Goal: Information Seeking & Learning: Find specific fact

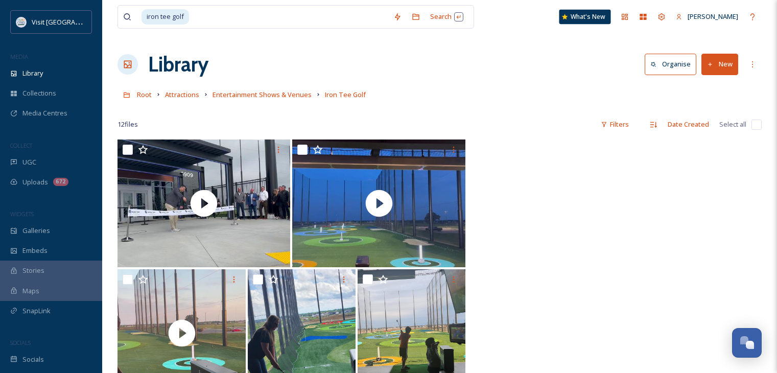
scroll to position [428, 0]
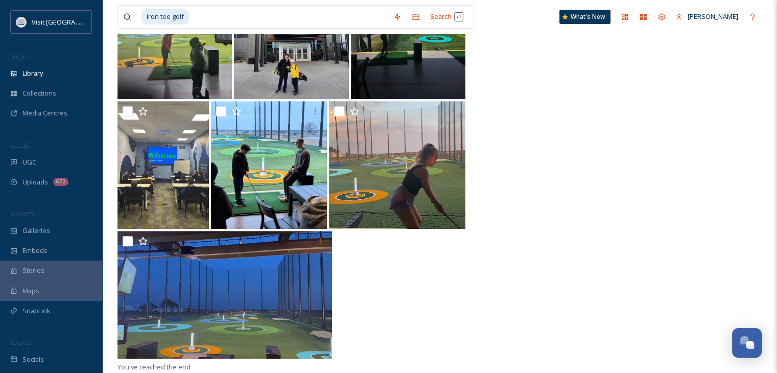
click at [588, 82] on div at bounding box center [439, 36] width 644 height 130
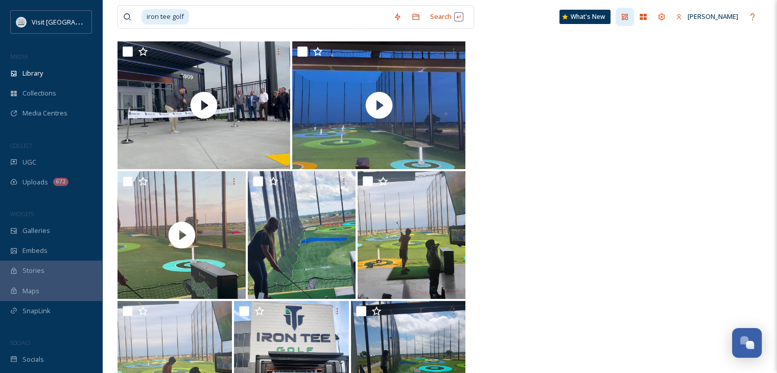
scroll to position [19, 0]
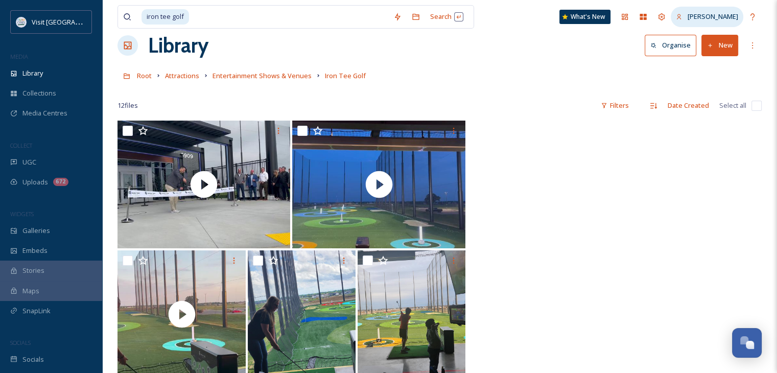
click at [707, 7] on div "Lea Nelson" at bounding box center [707, 17] width 73 height 20
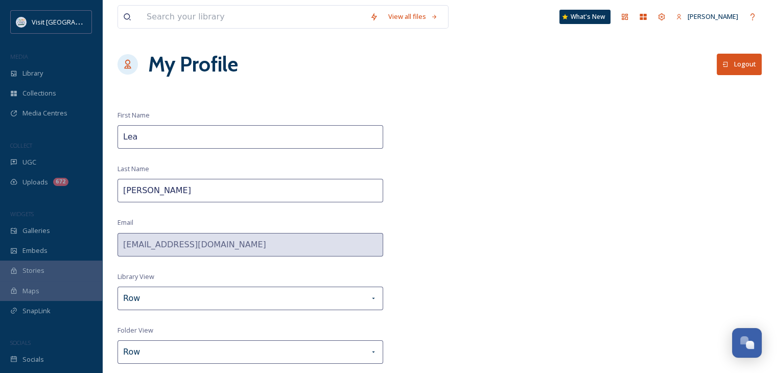
click at [730, 69] on button "Logout" at bounding box center [739, 64] width 45 height 21
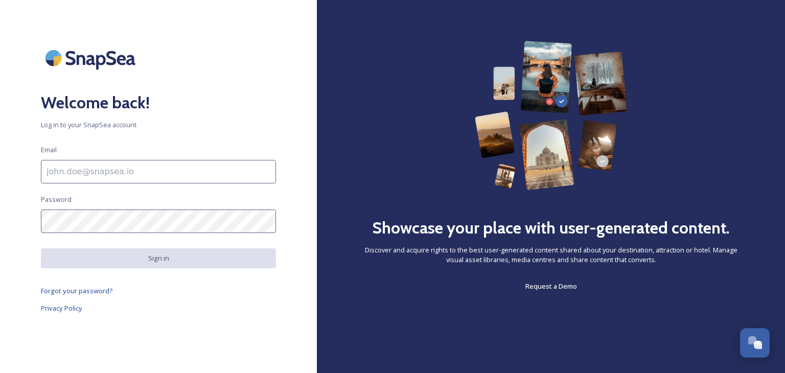
click at [73, 176] on input at bounding box center [158, 171] width 235 height 23
type input "[EMAIL_ADDRESS][DOMAIN_NAME]"
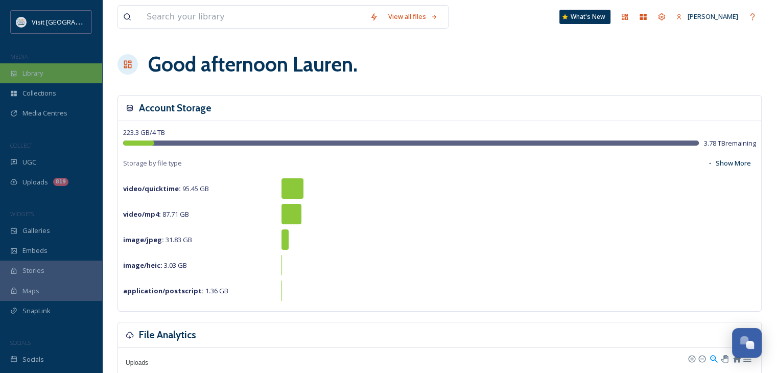
click at [35, 72] on span "Library" at bounding box center [32, 73] width 20 height 10
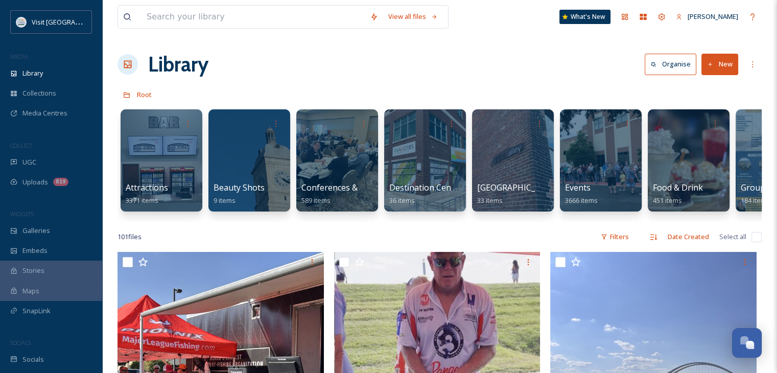
click at [719, 63] on button "New" at bounding box center [719, 64] width 37 height 21
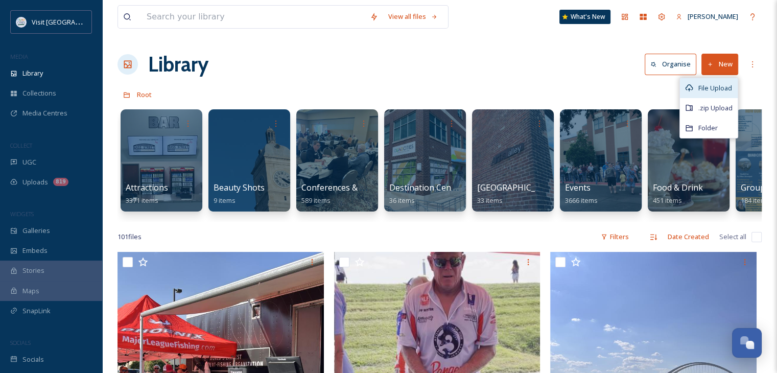
click at [699, 81] on div "File Upload" at bounding box center [709, 88] width 58 height 20
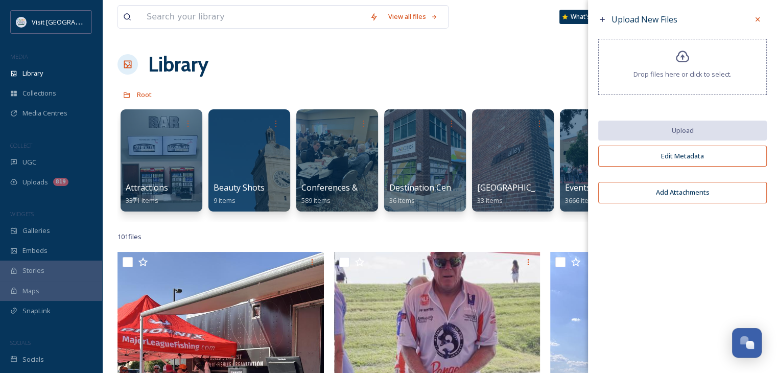
click at [478, 62] on div "Library Organise New" at bounding box center [439, 64] width 644 height 31
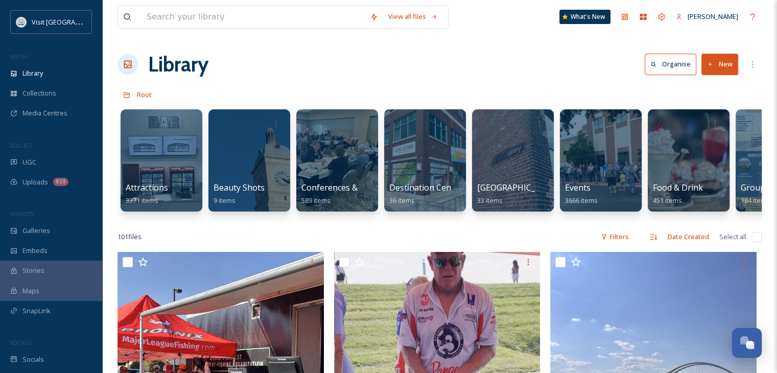
click at [723, 59] on button "New" at bounding box center [719, 64] width 37 height 21
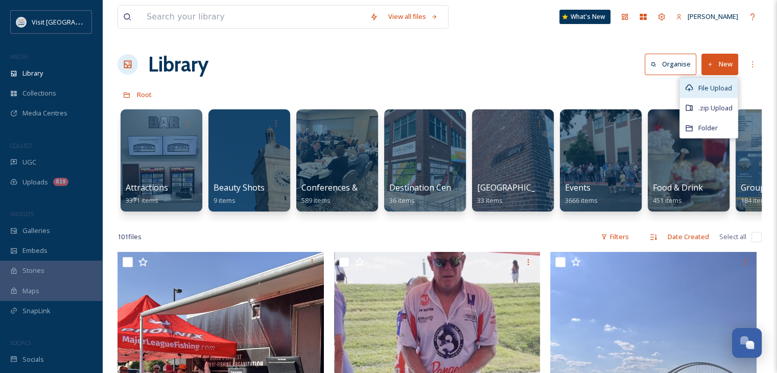
click at [725, 85] on span "File Upload" at bounding box center [715, 88] width 34 height 10
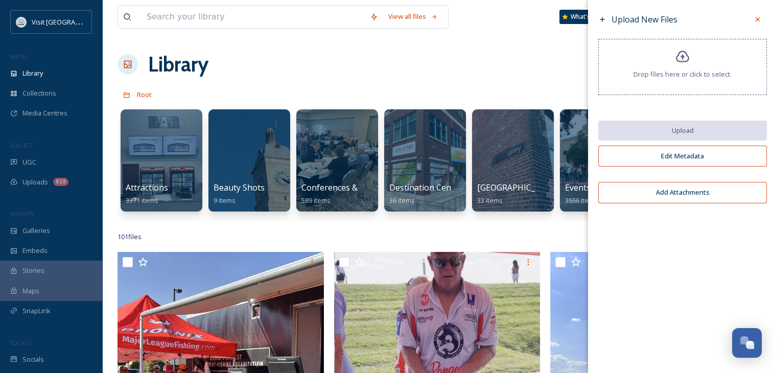
click at [674, 62] on div "Drop files here or click to select." at bounding box center [682, 67] width 169 height 56
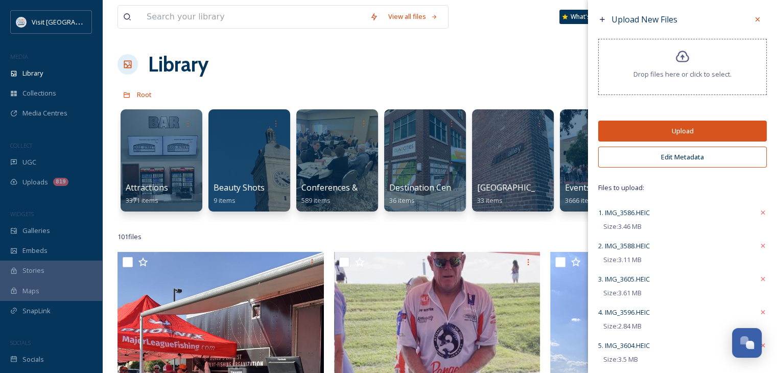
click at [679, 133] on button "Upload" at bounding box center [682, 131] width 169 height 21
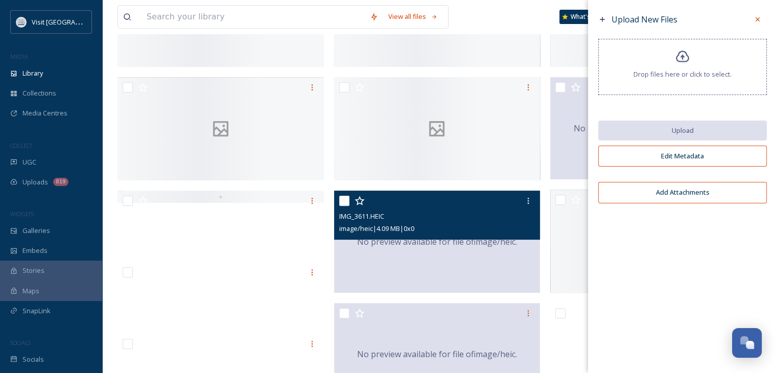
scroll to position [358, 0]
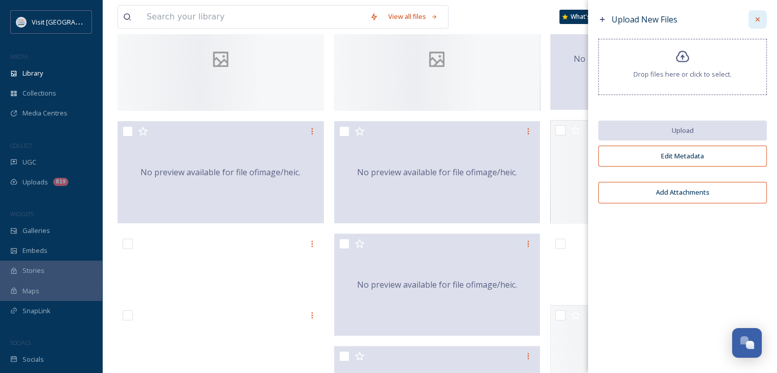
click at [757, 11] on div at bounding box center [757, 19] width 18 height 18
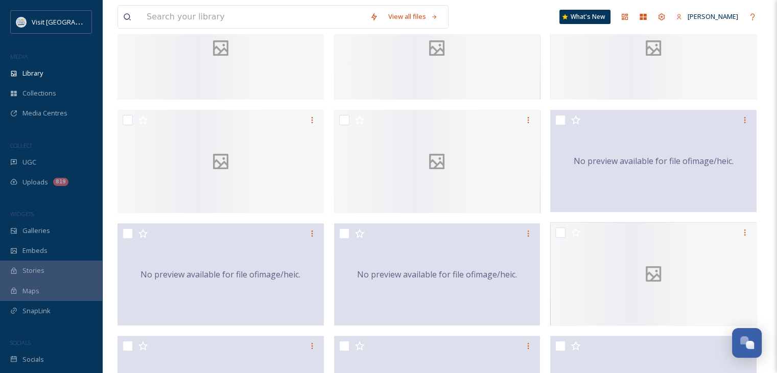
scroll to position [0, 0]
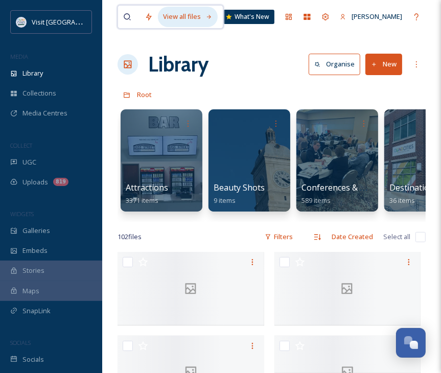
click at [203, 19] on div "View all files" at bounding box center [188, 17] width 60 height 20
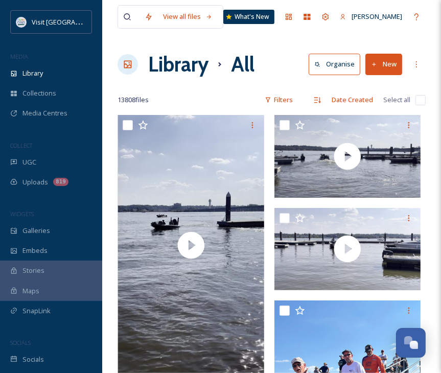
click at [126, 17] on icon at bounding box center [127, 17] width 8 height 8
click at [129, 14] on icon at bounding box center [127, 16] width 7 height 7
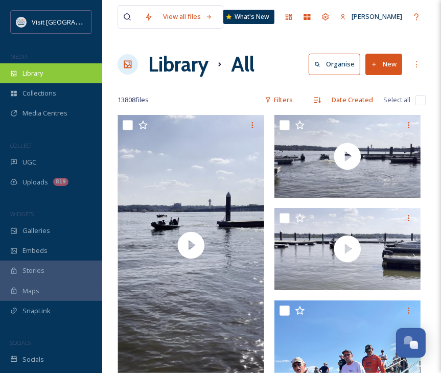
click at [43, 65] on div "Library" at bounding box center [51, 73] width 102 height 20
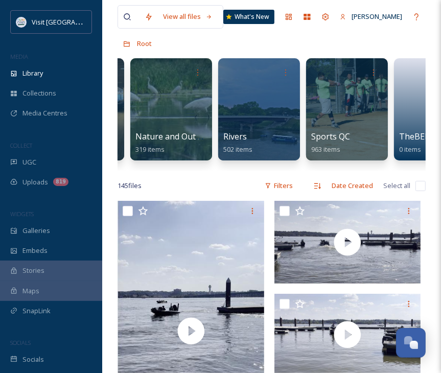
scroll to position [0, 1071]
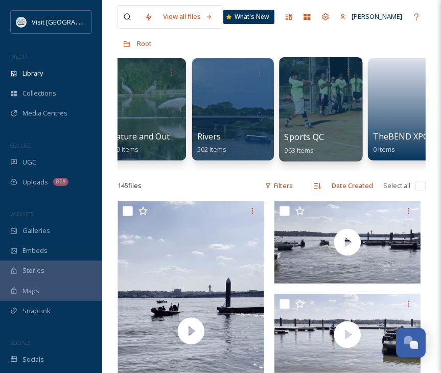
click at [317, 125] on div at bounding box center [320, 109] width 83 height 104
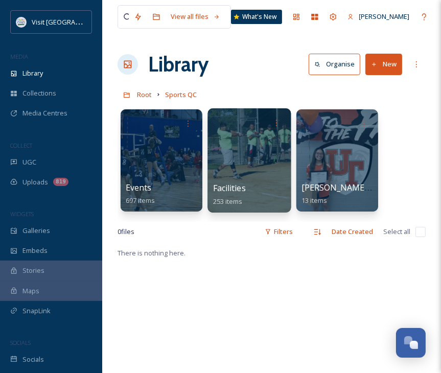
click at [241, 167] on div at bounding box center [248, 160] width 83 height 104
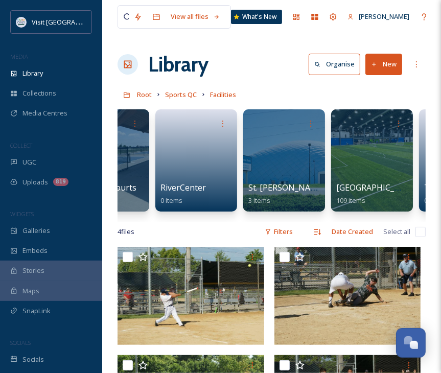
scroll to position [0, 607]
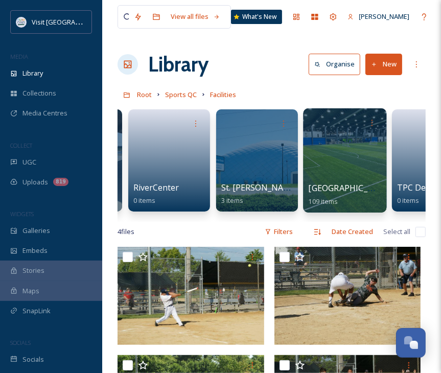
click at [319, 175] on div at bounding box center [344, 160] width 83 height 104
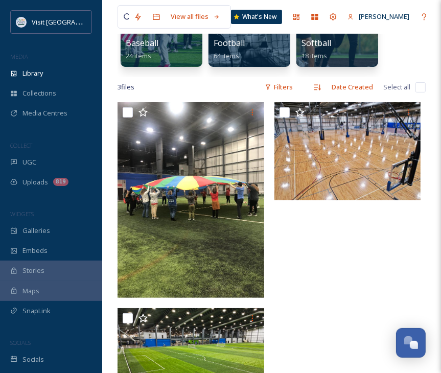
scroll to position [153, 0]
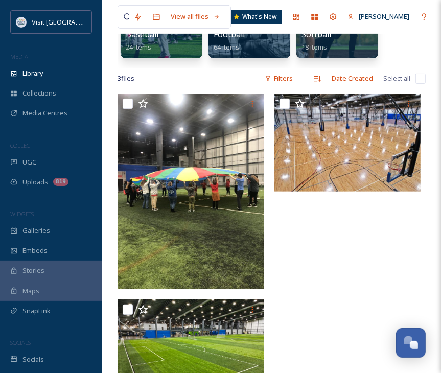
click at [331, 232] on div at bounding box center [350, 253] width 152 height 321
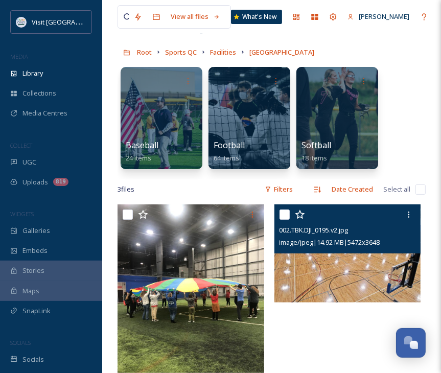
scroll to position [0, 0]
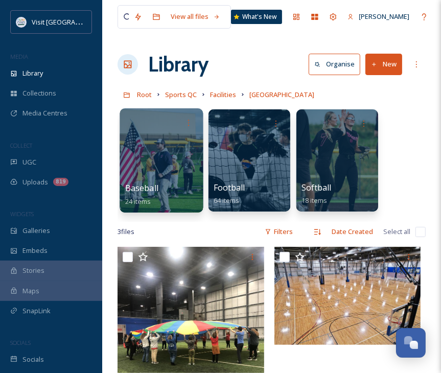
click at [160, 168] on div at bounding box center [161, 160] width 83 height 104
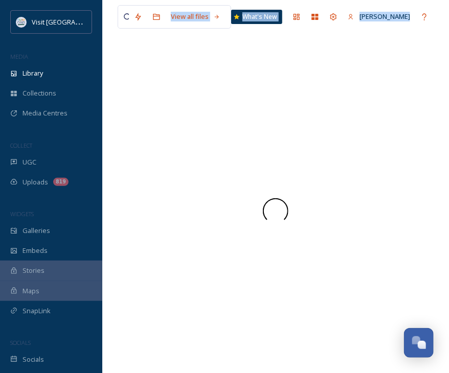
click at [160, 168] on div at bounding box center [275, 211] width 316 height 324
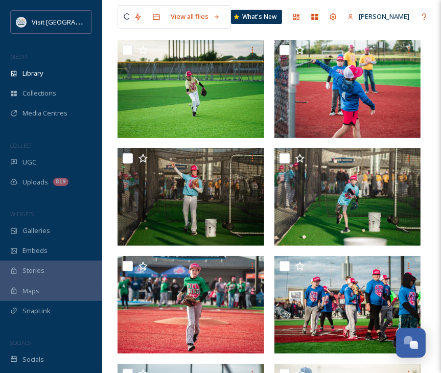
scroll to position [47, 0]
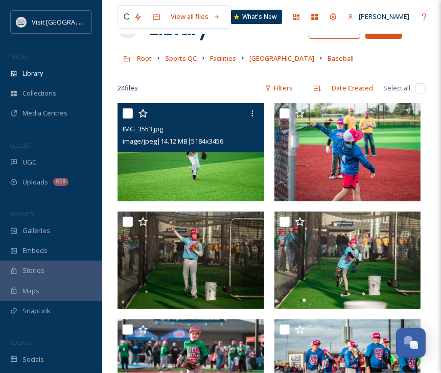
scroll to position [0, 0]
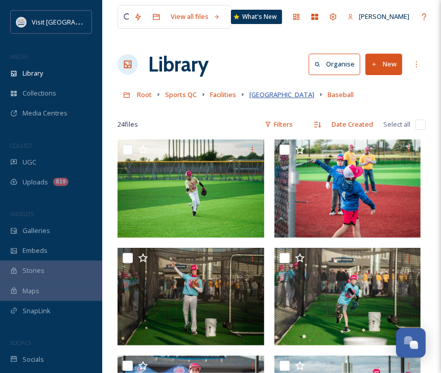
click at [270, 96] on span "[GEOGRAPHIC_DATA]" at bounding box center [281, 94] width 65 height 9
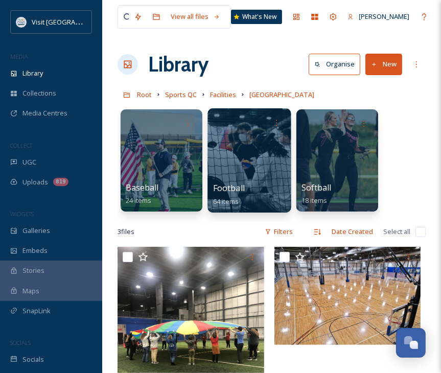
click at [252, 158] on div at bounding box center [248, 160] width 83 height 104
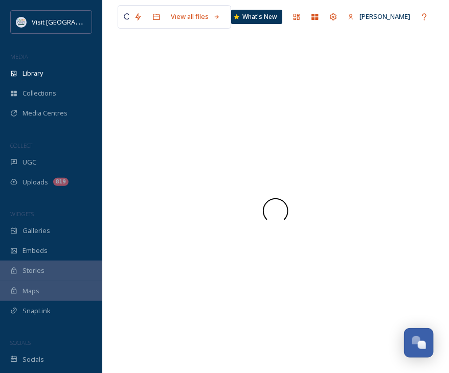
click at [252, 158] on div at bounding box center [275, 211] width 316 height 324
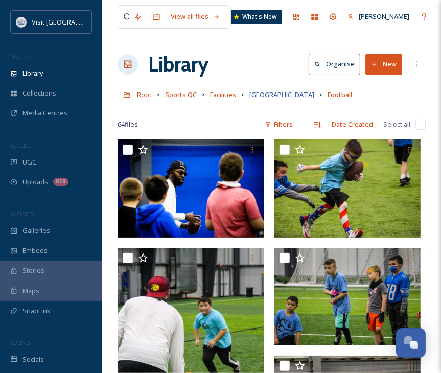
click at [292, 95] on span "[GEOGRAPHIC_DATA]" at bounding box center [281, 94] width 65 height 9
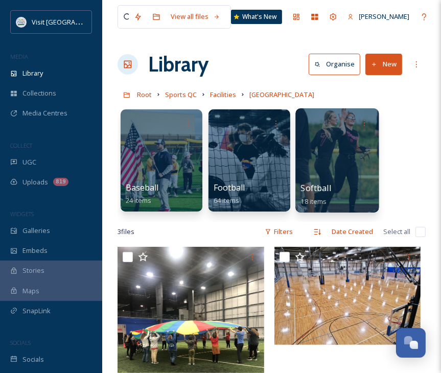
click at [321, 162] on div at bounding box center [336, 160] width 83 height 104
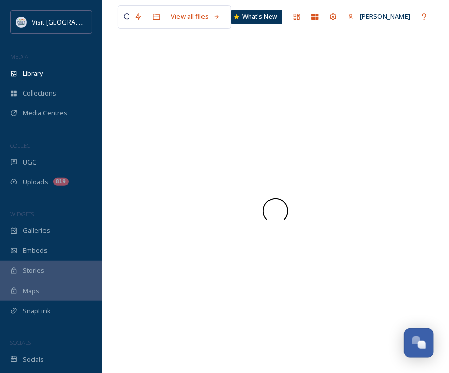
click at [321, 162] on div at bounding box center [275, 211] width 316 height 324
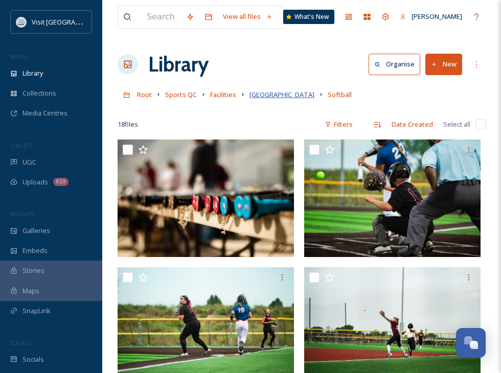
click at [284, 97] on span "[GEOGRAPHIC_DATA]" at bounding box center [281, 94] width 65 height 9
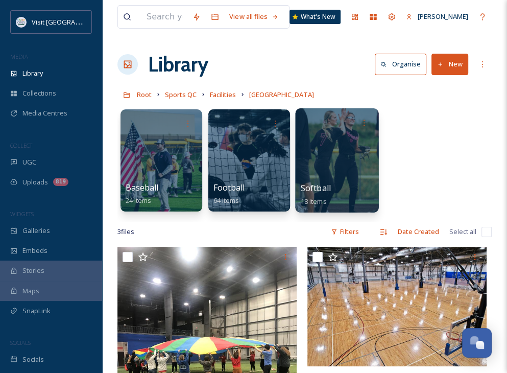
click at [338, 166] on div at bounding box center [336, 160] width 83 height 104
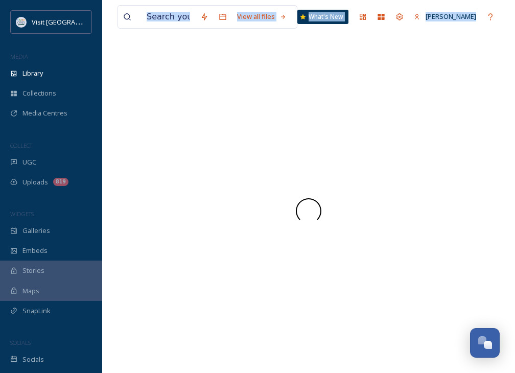
click at [338, 166] on div at bounding box center [308, 211] width 382 height 324
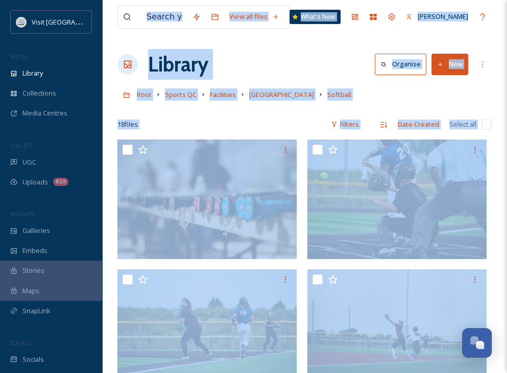
click at [337, 68] on div "Library Organise New" at bounding box center [304, 64] width 374 height 31
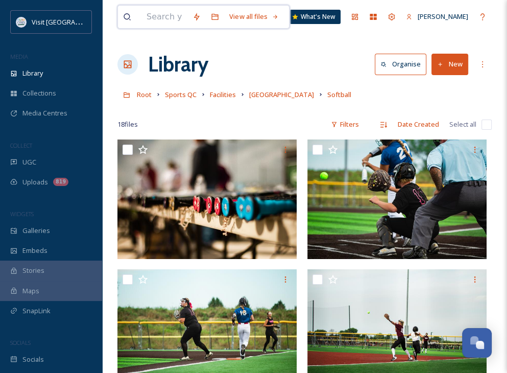
click at [168, 20] on input at bounding box center [164, 17] width 46 height 22
type input "tbk"
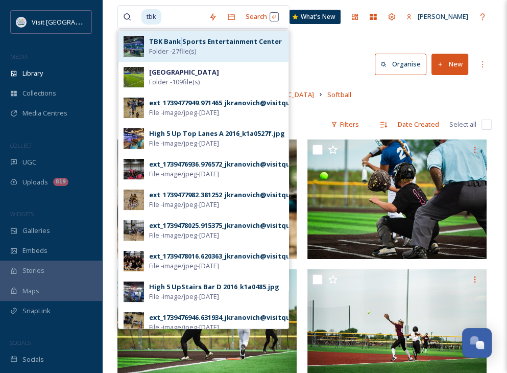
click at [182, 44] on strong "TBK Bank Sports Entertainment Center" at bounding box center [215, 41] width 133 height 9
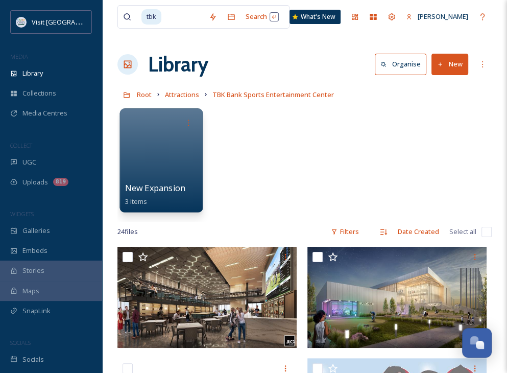
click at [165, 154] on div at bounding box center [161, 160] width 83 height 104
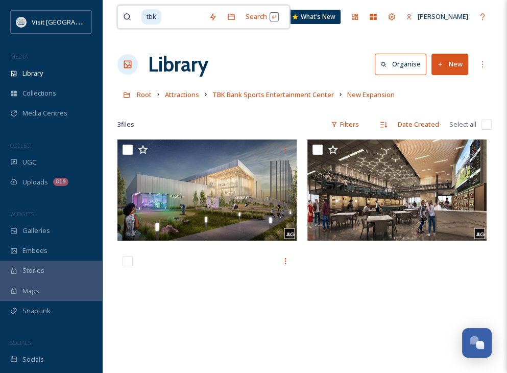
click at [157, 17] on span "tbk" at bounding box center [151, 16] width 20 height 15
drag, startPoint x: 168, startPoint y: 13, endPoint x: 135, endPoint y: 15, distance: 32.8
click at [135, 15] on div "tbk" at bounding box center [163, 17] width 81 height 22
type input "t"
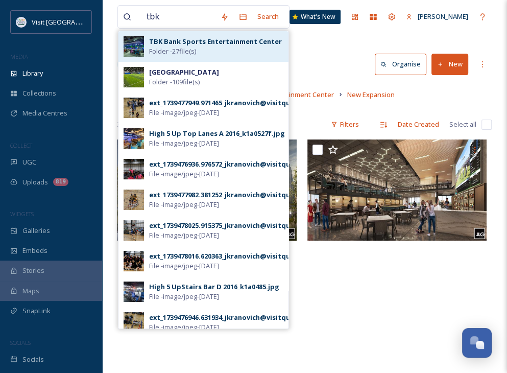
click at [166, 47] on span "Folder - 27 file(s)" at bounding box center [172, 51] width 47 height 10
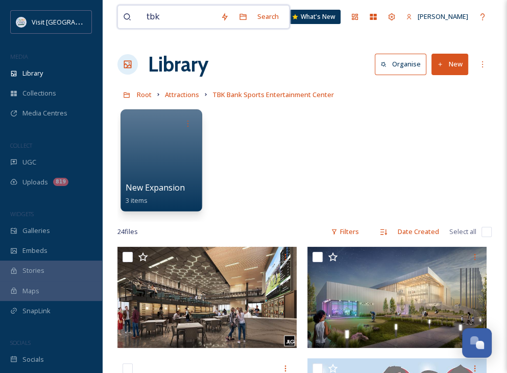
click at [199, 14] on input "tbk" at bounding box center [178, 17] width 74 height 22
drag, startPoint x: 184, startPoint y: 17, endPoint x: 143, endPoint y: 21, distance: 41.6
click at [143, 21] on input "tbk" at bounding box center [178, 17] width 74 height 22
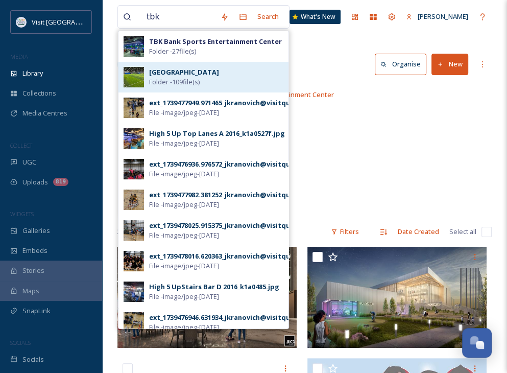
click at [175, 77] on span "Folder - 109 file(s)" at bounding box center [174, 82] width 51 height 10
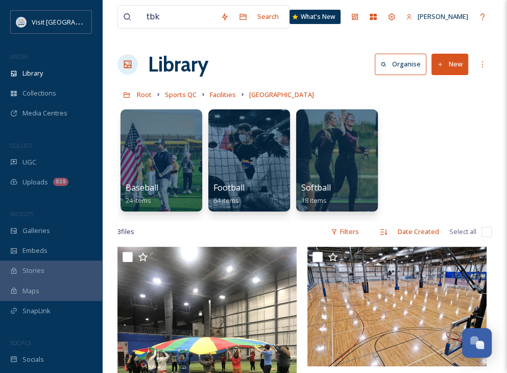
drag, startPoint x: 176, startPoint y: 31, endPoint x: 170, endPoint y: 28, distance: 6.9
click at [174, 33] on div "tbk Search What's New [PERSON_NAME] Library Organise New Root Sports QC Facilit…" at bounding box center [304, 324] width 405 height 648
drag, startPoint x: 162, startPoint y: 14, endPoint x: 144, endPoint y: 12, distance: 18.5
click at [144, 12] on input "tbk" at bounding box center [178, 17] width 74 height 22
type input "tbk"
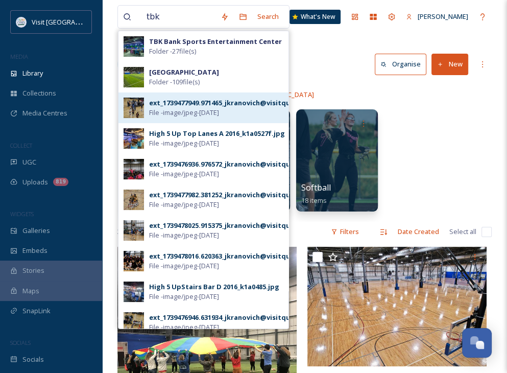
click at [202, 101] on div "ext_1739477949.971465_jkranovich@visitquadcities.com-BH010127.jpeg" at bounding box center [267, 103] width 236 height 10
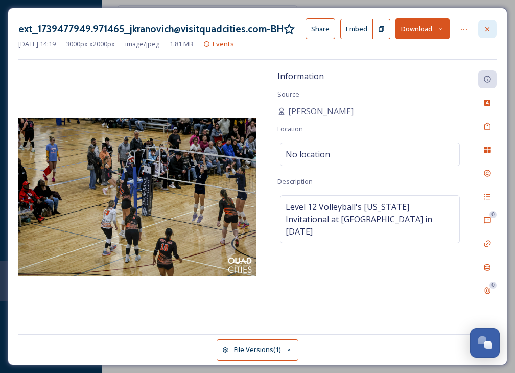
click at [487, 25] on icon at bounding box center [487, 29] width 8 height 8
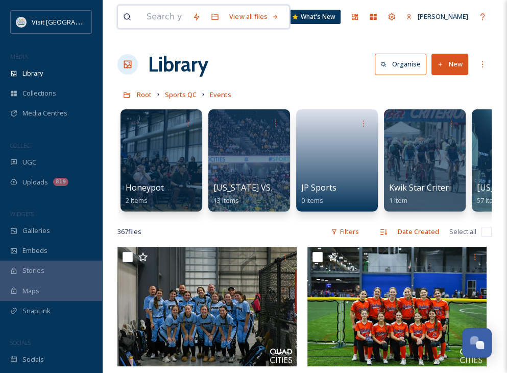
click at [162, 15] on input at bounding box center [164, 17] width 46 height 22
type input "tbk"
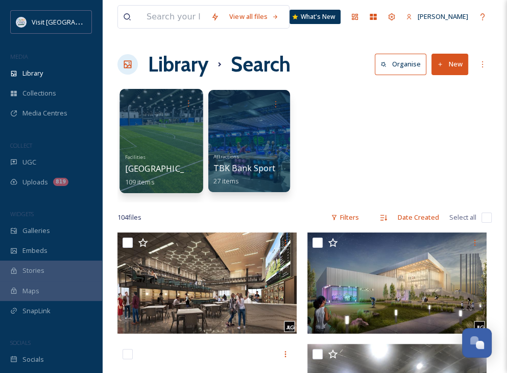
click at [168, 132] on div at bounding box center [161, 141] width 83 height 104
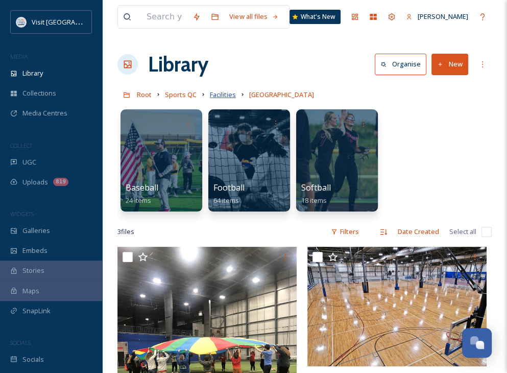
click at [219, 93] on span "Facilities" at bounding box center [223, 94] width 26 height 9
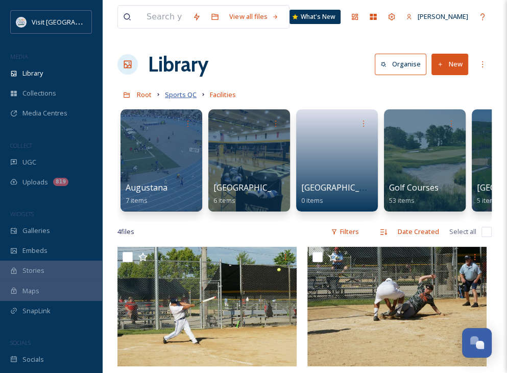
click at [166, 99] on span "Sports QC" at bounding box center [181, 94] width 32 height 9
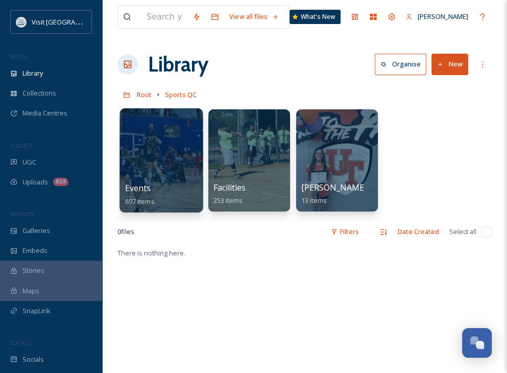
click at [178, 164] on div at bounding box center [161, 160] width 83 height 104
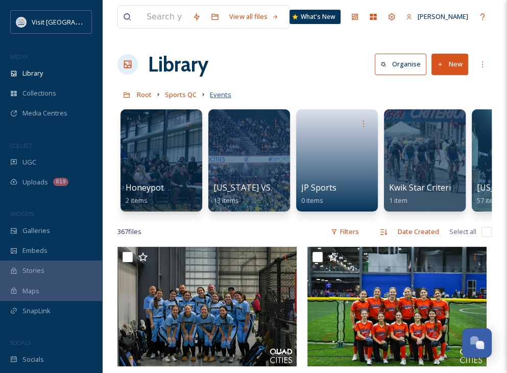
click at [215, 96] on span "Events" at bounding box center [220, 94] width 21 height 9
click at [186, 95] on span "Sports QC" at bounding box center [181, 94] width 32 height 9
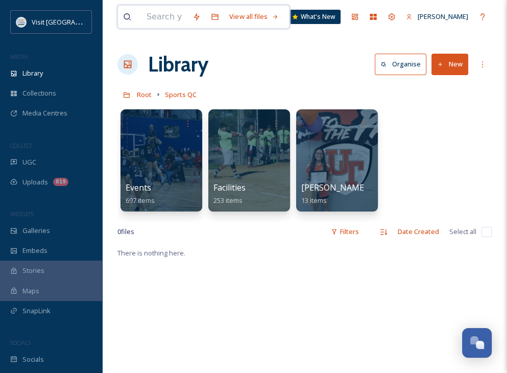
click at [167, 25] on input at bounding box center [164, 17] width 46 height 22
click at [239, 92] on div "Root Sports QC" at bounding box center [304, 94] width 374 height 19
click at [149, 152] on div at bounding box center [161, 160] width 83 height 104
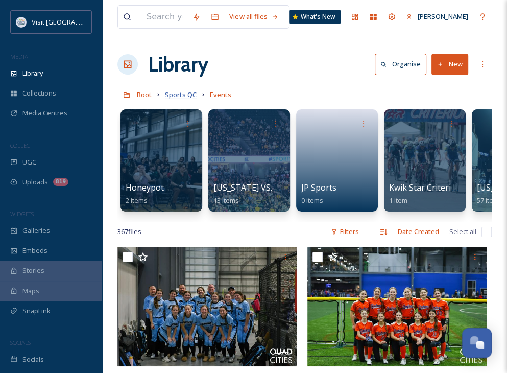
click at [173, 96] on span "Sports QC" at bounding box center [181, 94] width 32 height 9
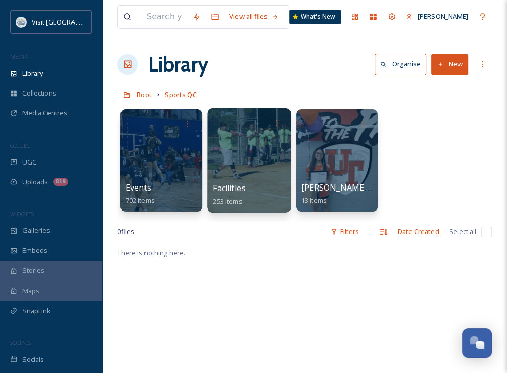
click at [242, 154] on div at bounding box center [248, 160] width 83 height 104
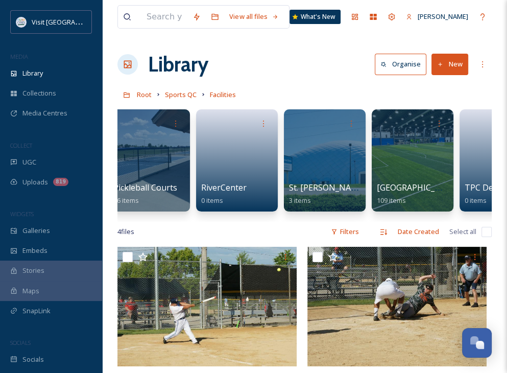
scroll to position [0, 540]
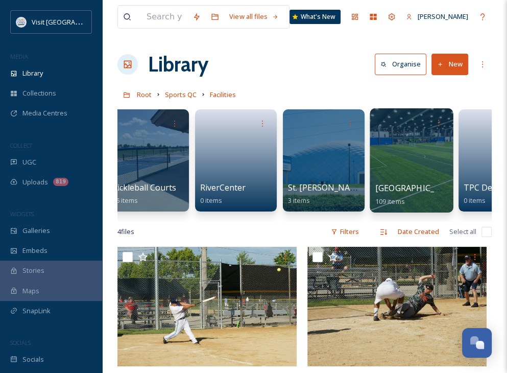
click at [419, 147] on div at bounding box center [411, 160] width 83 height 104
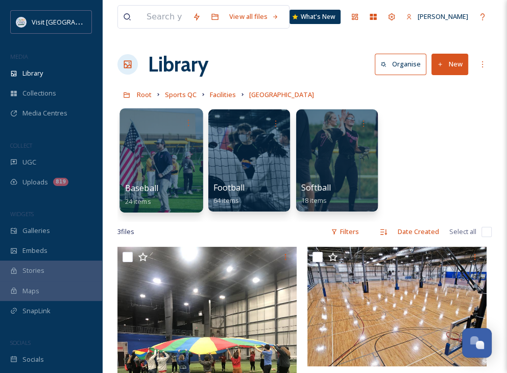
click at [188, 172] on div at bounding box center [161, 160] width 83 height 104
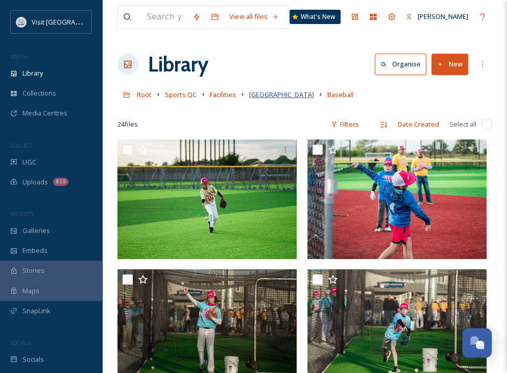
click at [300, 97] on span "[GEOGRAPHIC_DATA]" at bounding box center [281, 94] width 65 height 9
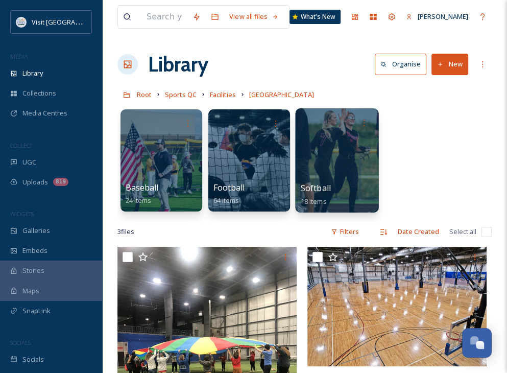
click at [370, 182] on div "Softball 18 items" at bounding box center [337, 195] width 73 height 26
click at [358, 172] on div at bounding box center [336, 160] width 83 height 104
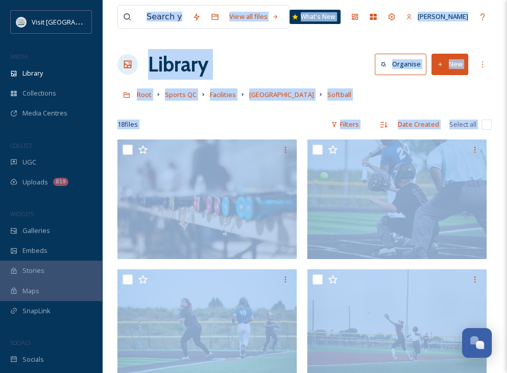
click at [279, 106] on div at bounding box center [304, 109] width 374 height 10
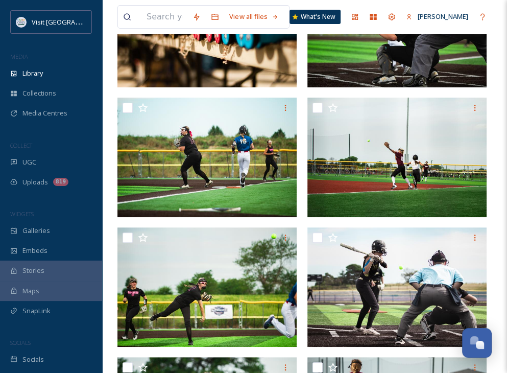
scroll to position [121, 0]
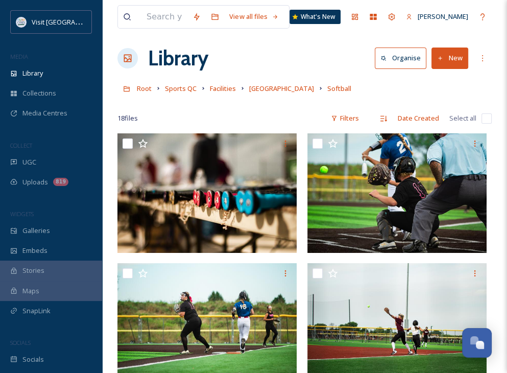
scroll to position [0, 0]
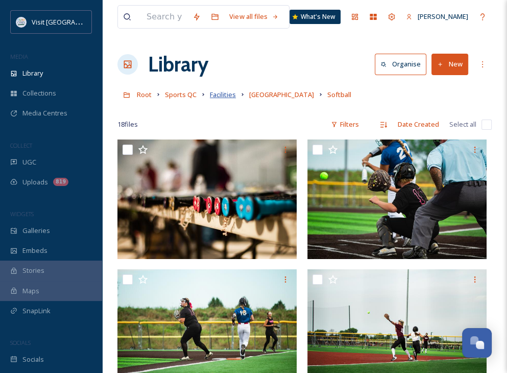
click at [213, 94] on span "Facilities" at bounding box center [223, 94] width 26 height 9
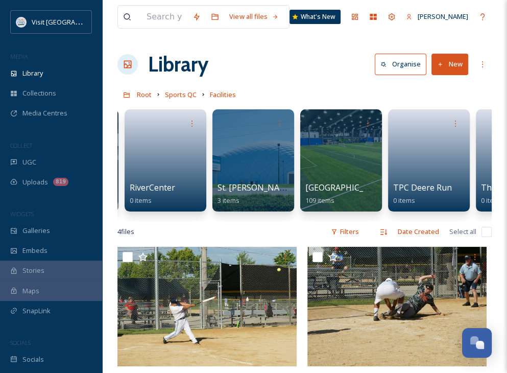
scroll to position [0, 621]
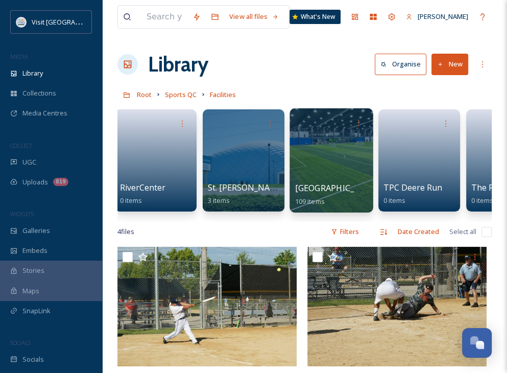
click at [332, 160] on div at bounding box center [331, 160] width 83 height 104
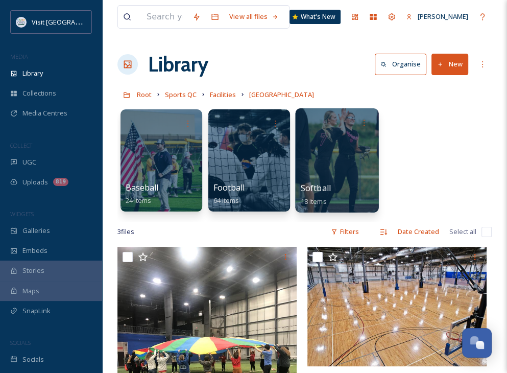
click at [338, 170] on div at bounding box center [336, 160] width 83 height 104
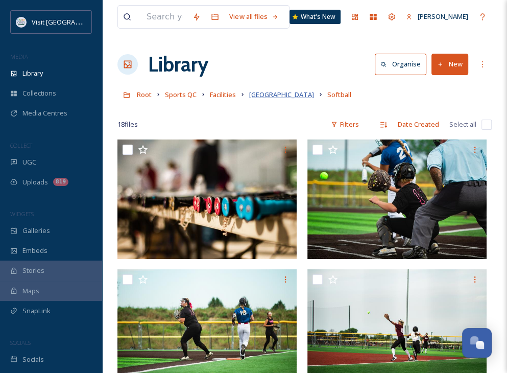
click at [253, 96] on span "[GEOGRAPHIC_DATA]" at bounding box center [281, 94] width 65 height 9
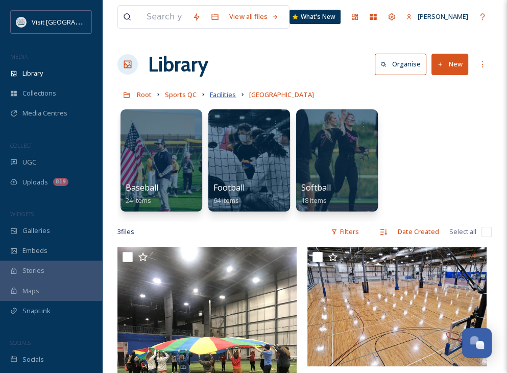
click at [224, 92] on span "Facilities" at bounding box center [223, 94] width 26 height 9
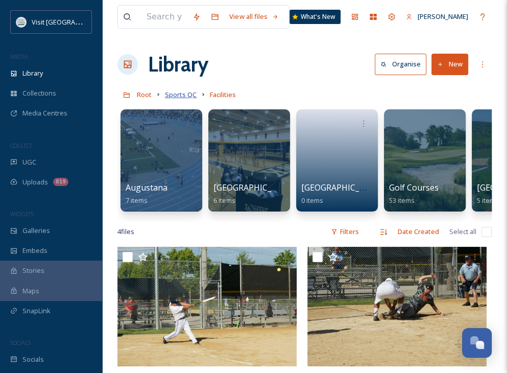
click at [185, 92] on span "Sports QC" at bounding box center [181, 94] width 32 height 9
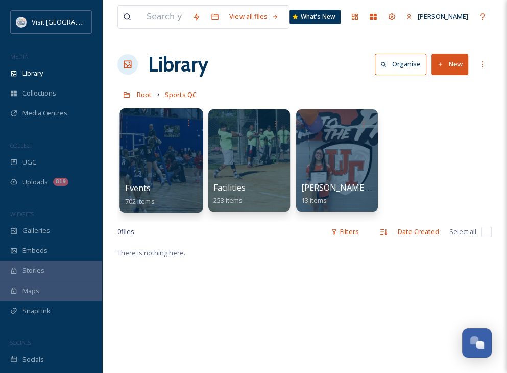
click at [152, 140] on div at bounding box center [161, 160] width 83 height 104
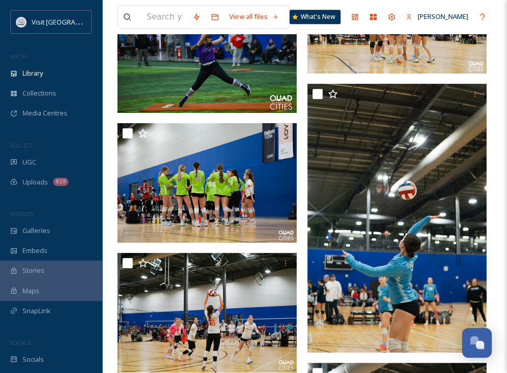
scroll to position [3269, 0]
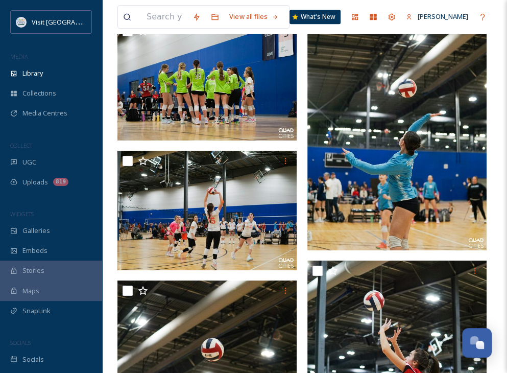
drag, startPoint x: 345, startPoint y: 174, endPoint x: 344, endPoint y: 154, distance: 19.9
click at [344, 154] on img at bounding box center [397, 116] width 179 height 269
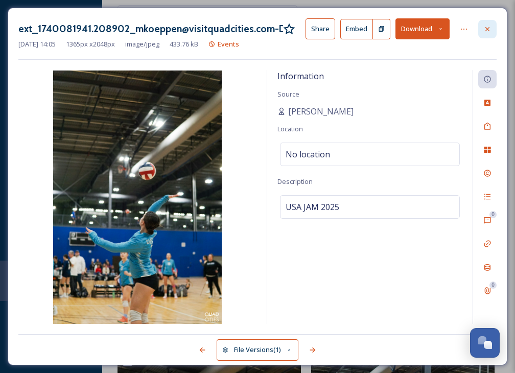
click at [486, 33] on div at bounding box center [487, 29] width 18 height 18
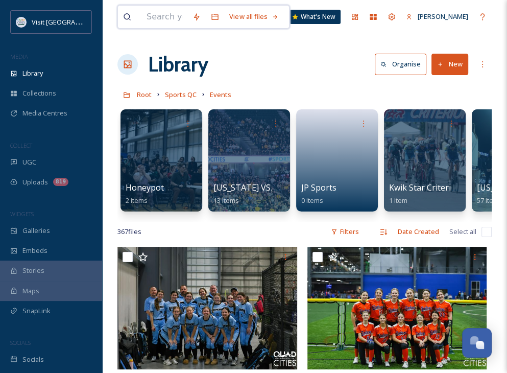
click at [159, 17] on input at bounding box center [164, 17] width 46 height 22
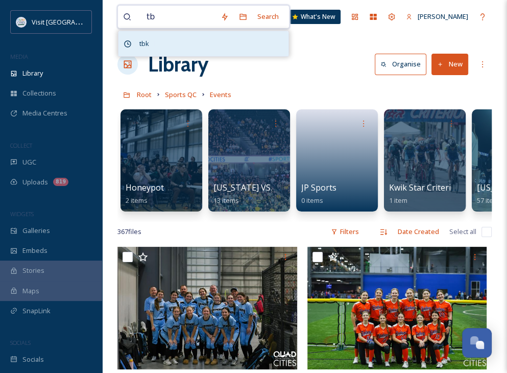
type input "tbk"
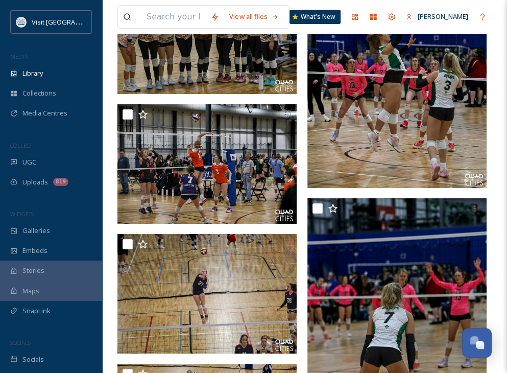
scroll to position [2810, 0]
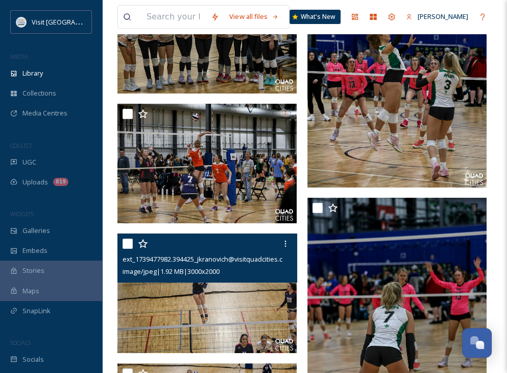
click at [210, 282] on img at bounding box center [206, 293] width 179 height 120
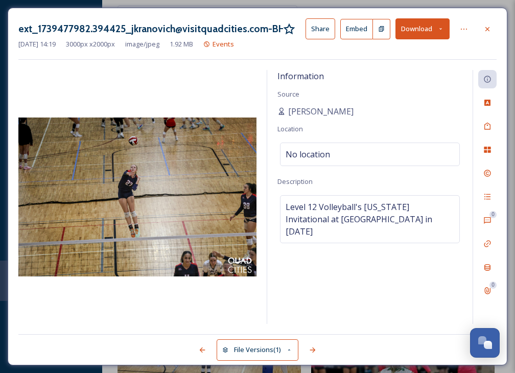
click at [366, 289] on div "Information Source [PERSON_NAME] Location No location Description Level 12 Voll…" at bounding box center [369, 197] width 205 height 254
click at [487, 33] on div at bounding box center [487, 29] width 18 height 18
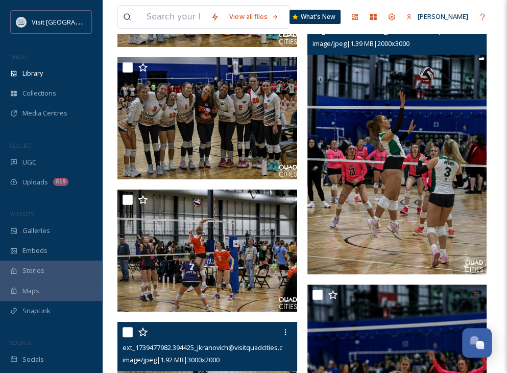
scroll to position [2758, 0]
